Goal: Task Accomplishment & Management: Manage account settings

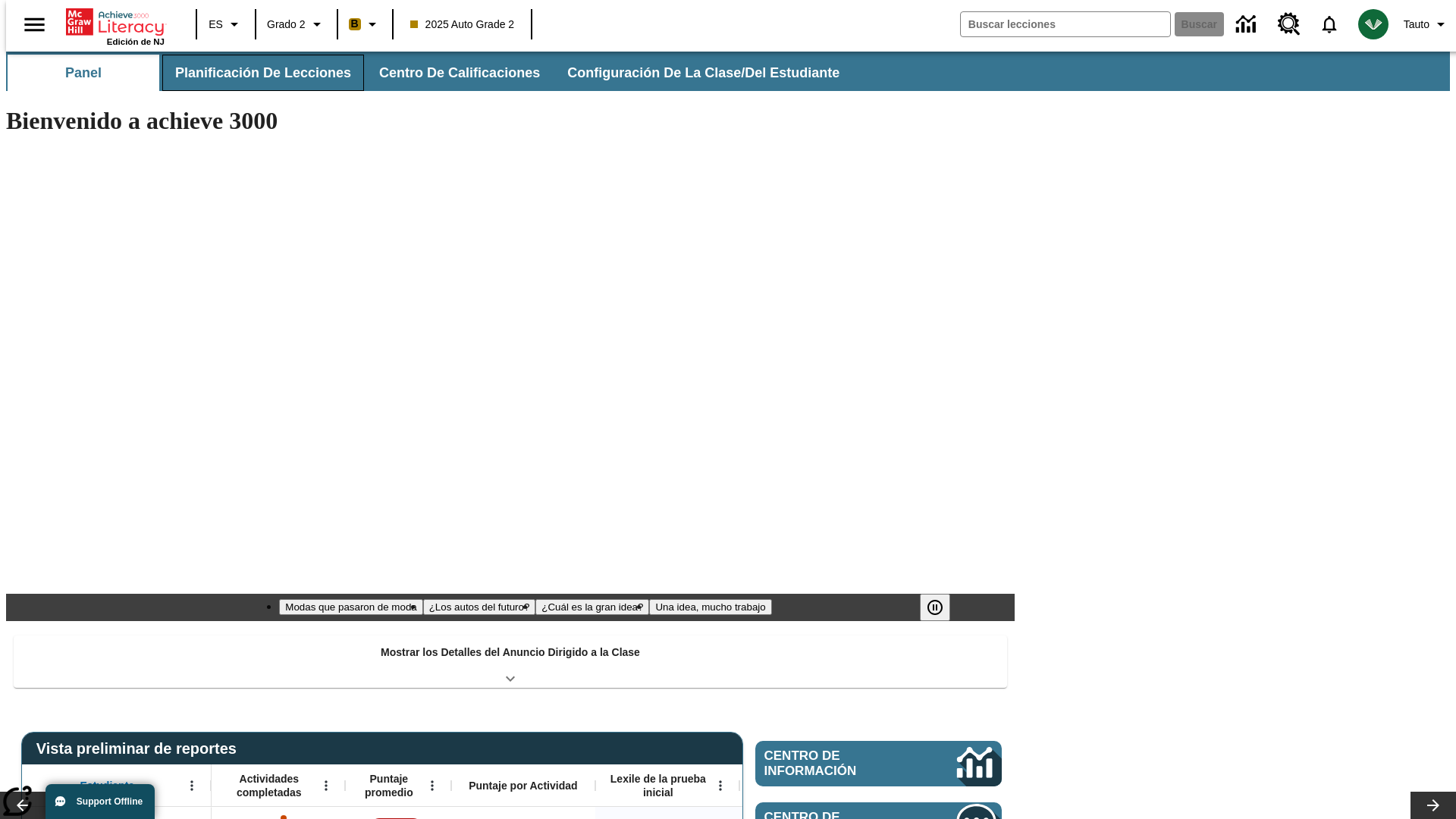
click at [255, 73] on span "Planificación de lecciones" at bounding box center [263, 73] width 176 height 18
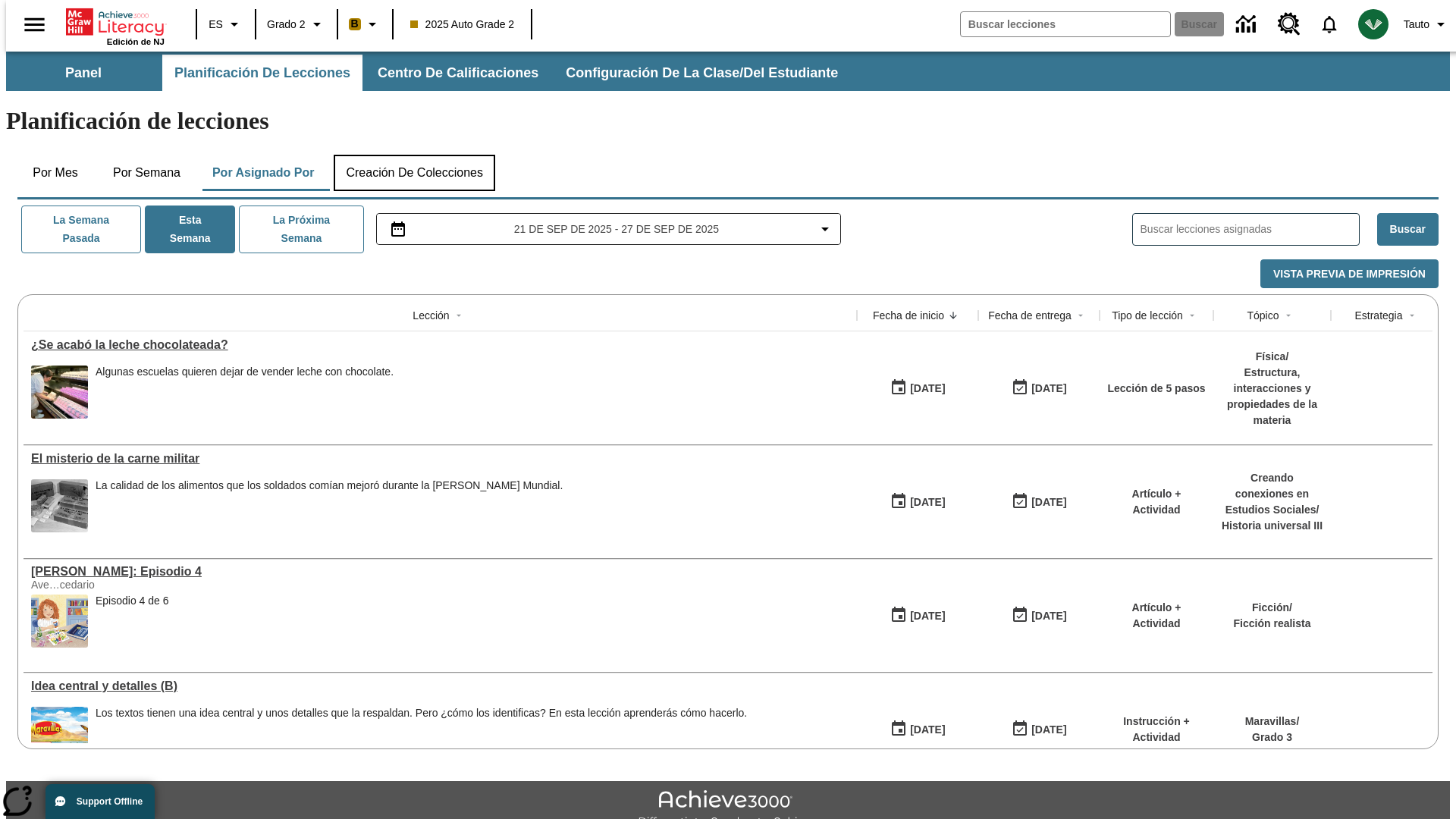
click at [414, 155] on button "Creación de colecciones" at bounding box center [414, 173] width 162 height 37
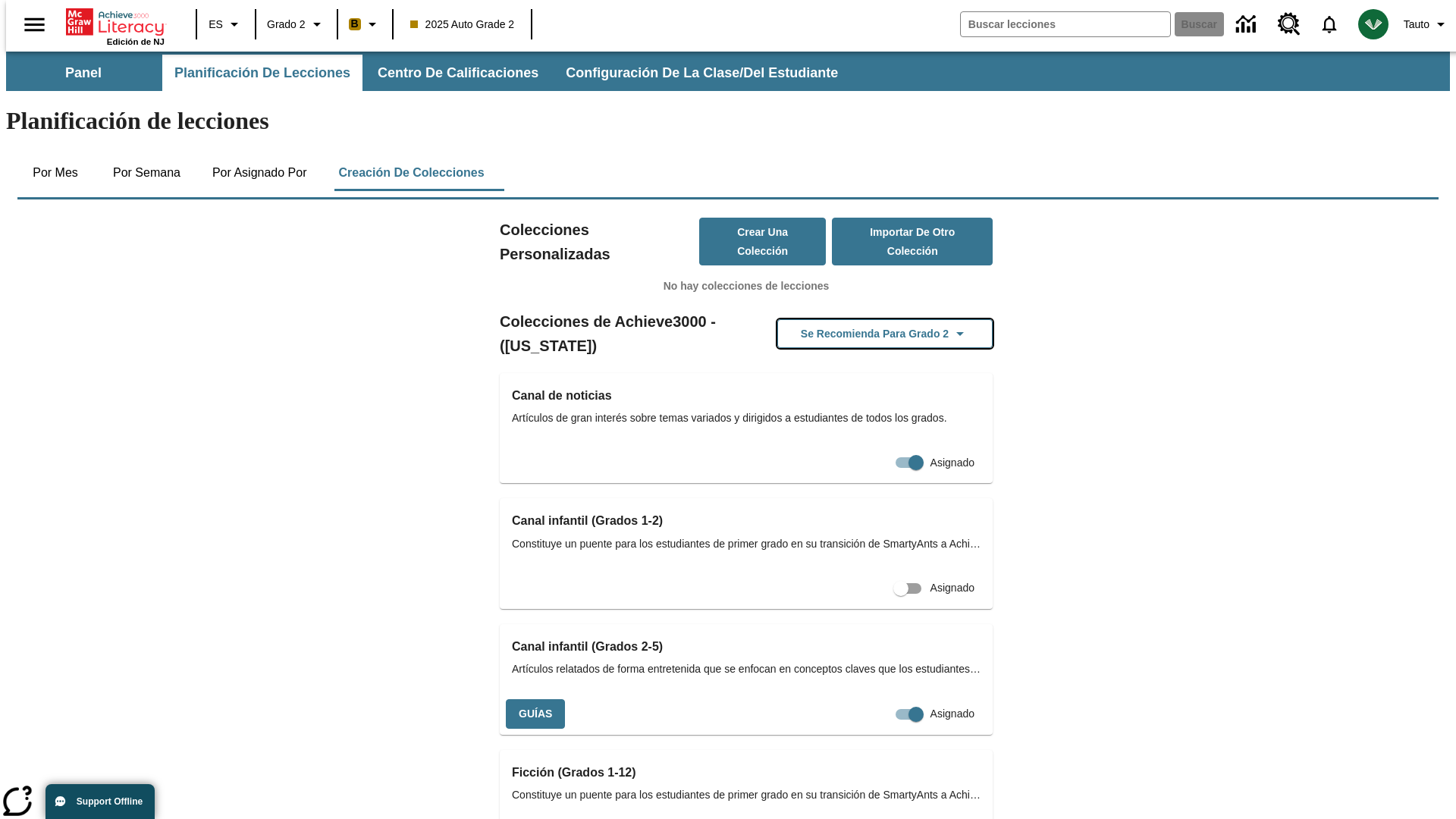
click at [860, 320] on button "Se recomienda para Grado 2" at bounding box center [885, 335] width 215 height 30
click at [873, 700] on input "Asignado" at bounding box center [916, 713] width 87 height 29
checkbox input "false"
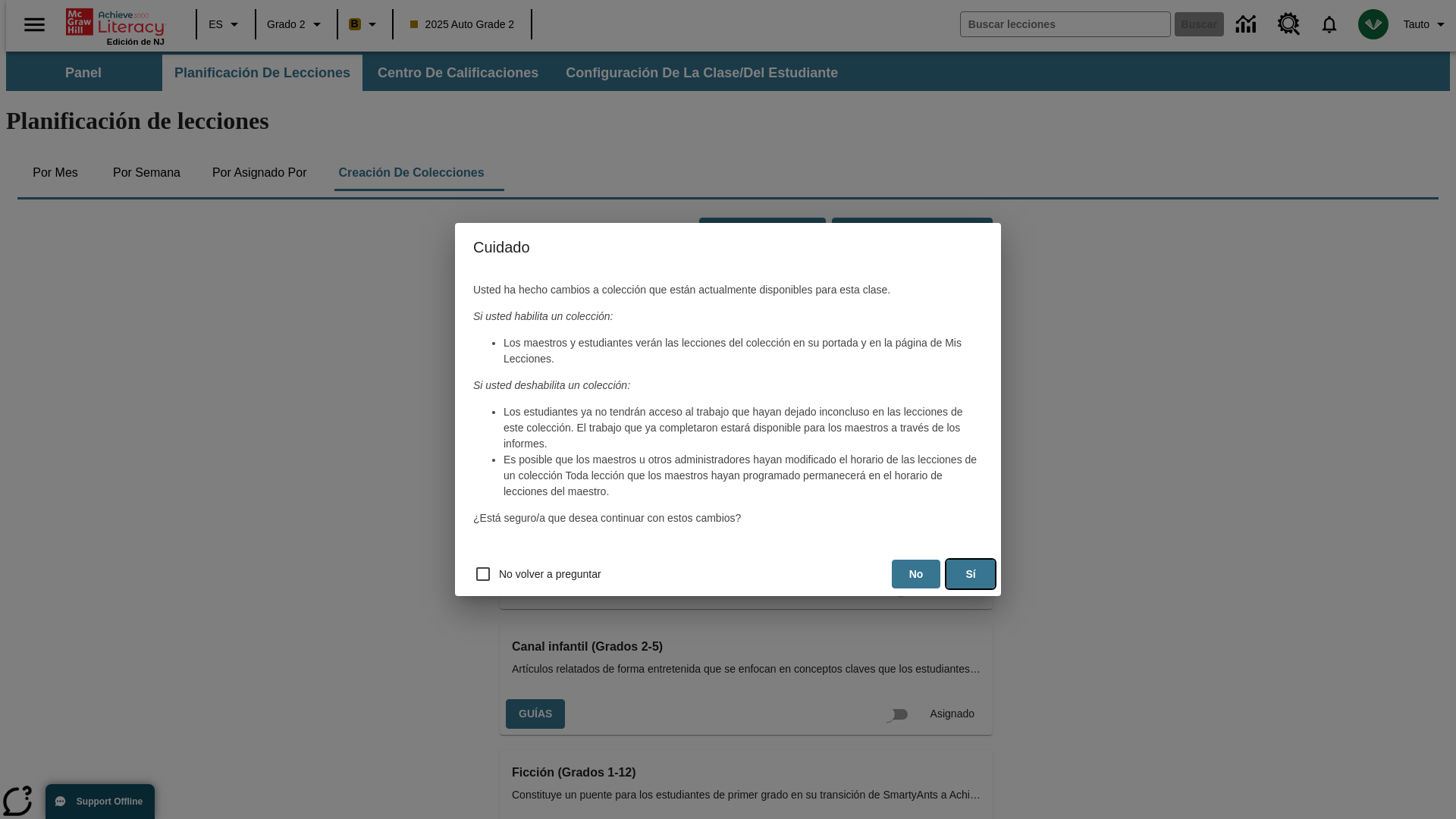
click at [971, 574] on button "Sí" at bounding box center [970, 574] width 48 height 30
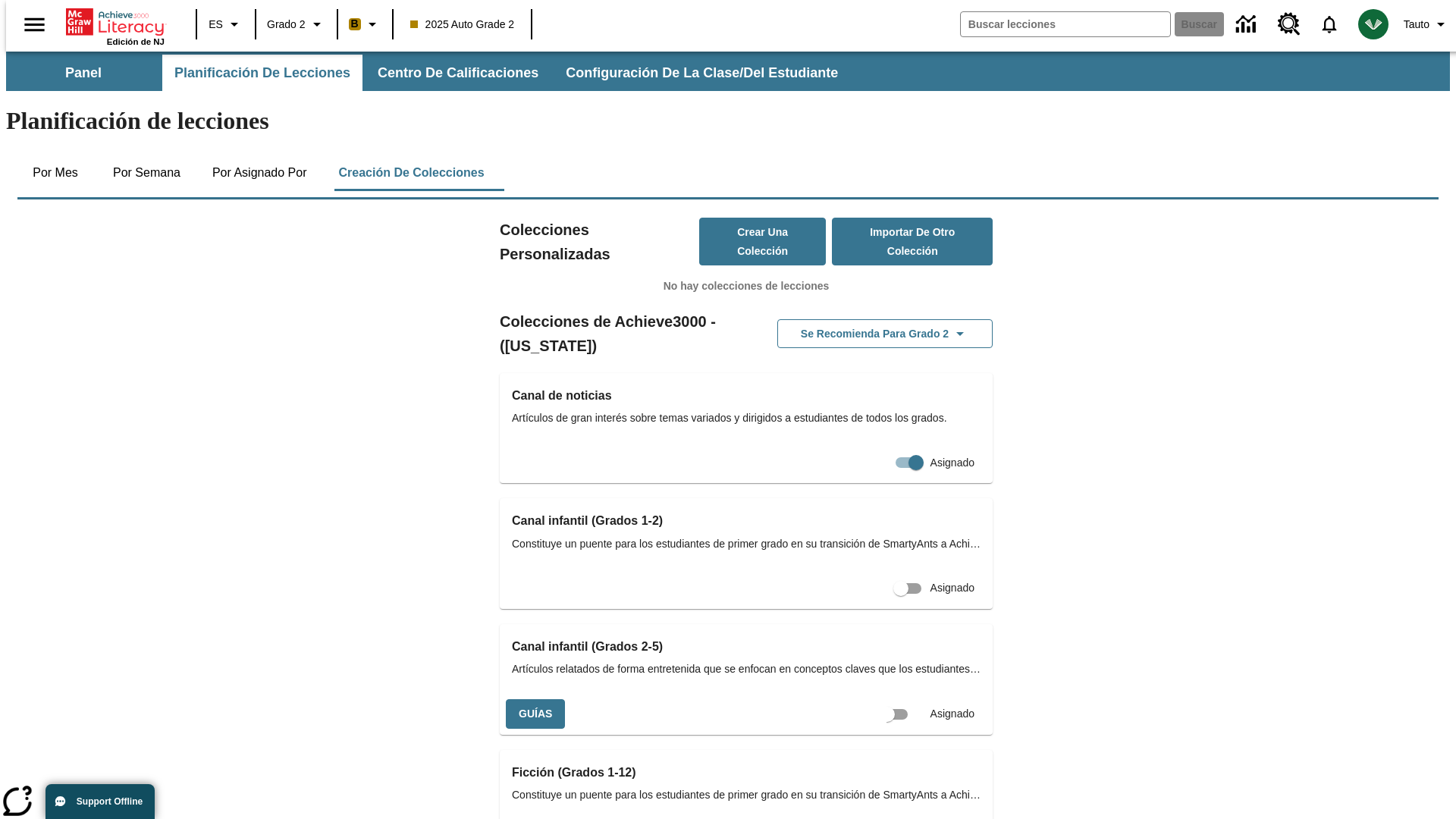
scroll to position [0, 14]
click at [874, 700] on input "Asignado" at bounding box center [901, 713] width 87 height 29
checkbox input "true"
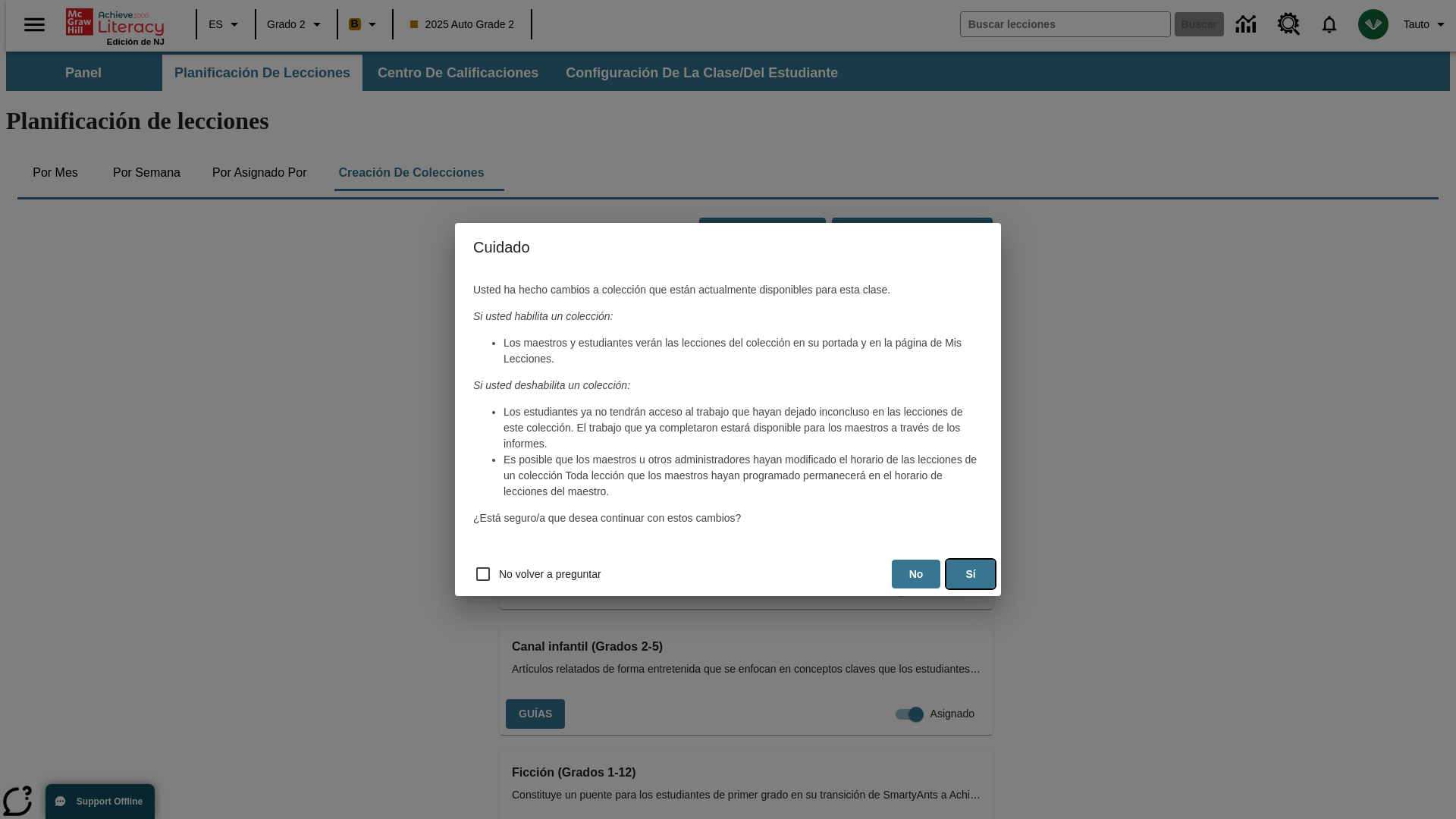
click at [971, 574] on button "Sí" at bounding box center [970, 574] width 48 height 30
